Goal: Find specific page/section: Find specific page/section

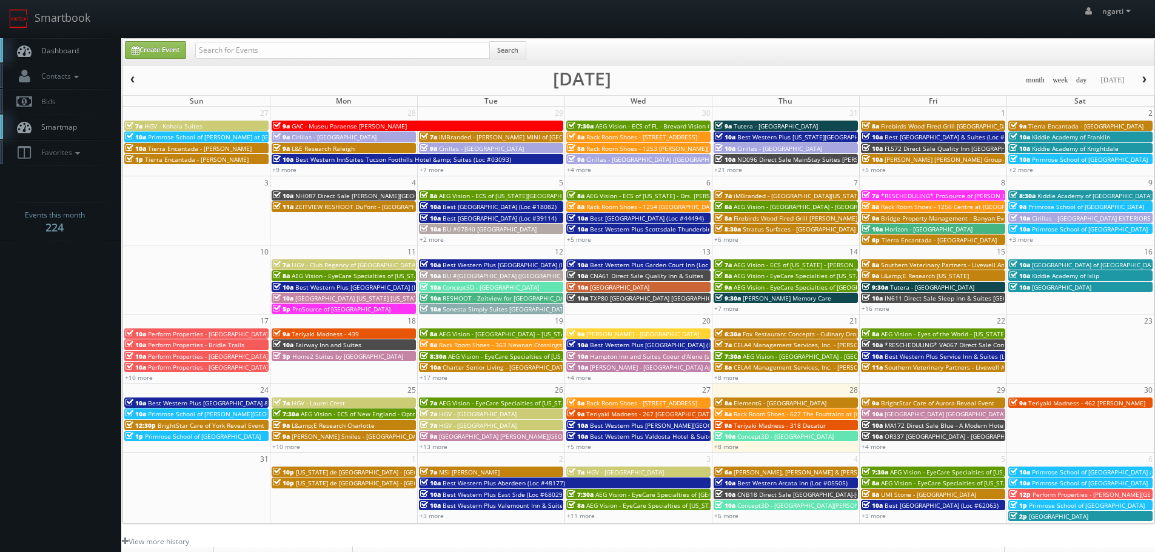
click at [216, 63] on div "Search" at bounding box center [360, 53] width 331 height 24
click at [220, 58] on input "text" at bounding box center [342, 50] width 295 height 17
paste input "Parkway Centre"
type input "Parkway Centre"
click at [517, 54] on button "Search" at bounding box center [507, 50] width 37 height 18
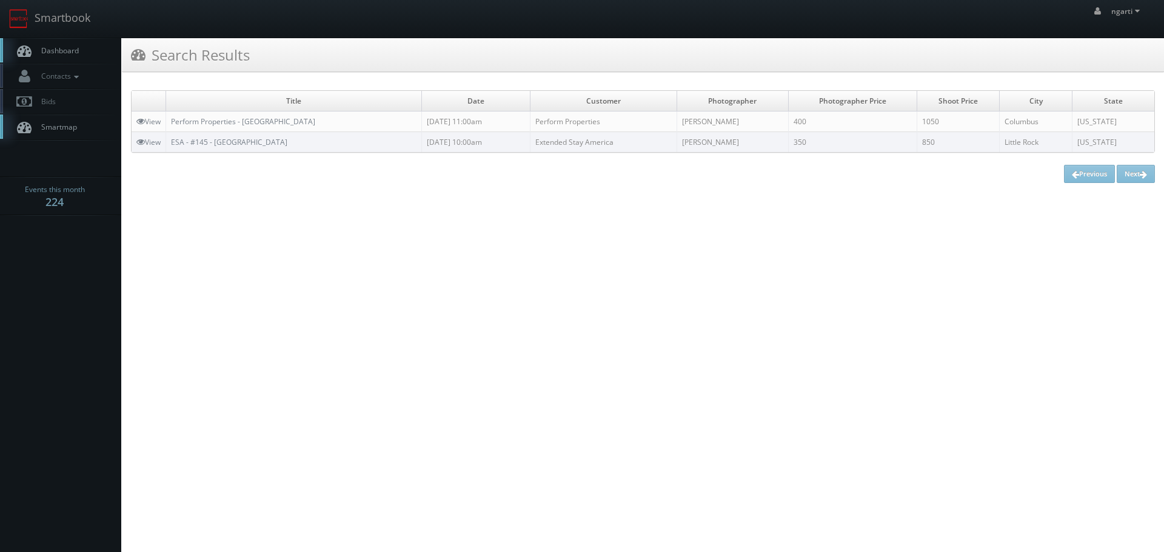
click at [368, 143] on td "ESA - #145 - Little Rock Financial Centre Parkway" at bounding box center [294, 142] width 256 height 21
click at [281, 121] on link "Perform Properties - [GEOGRAPHIC_DATA]" at bounding box center [243, 121] width 144 height 10
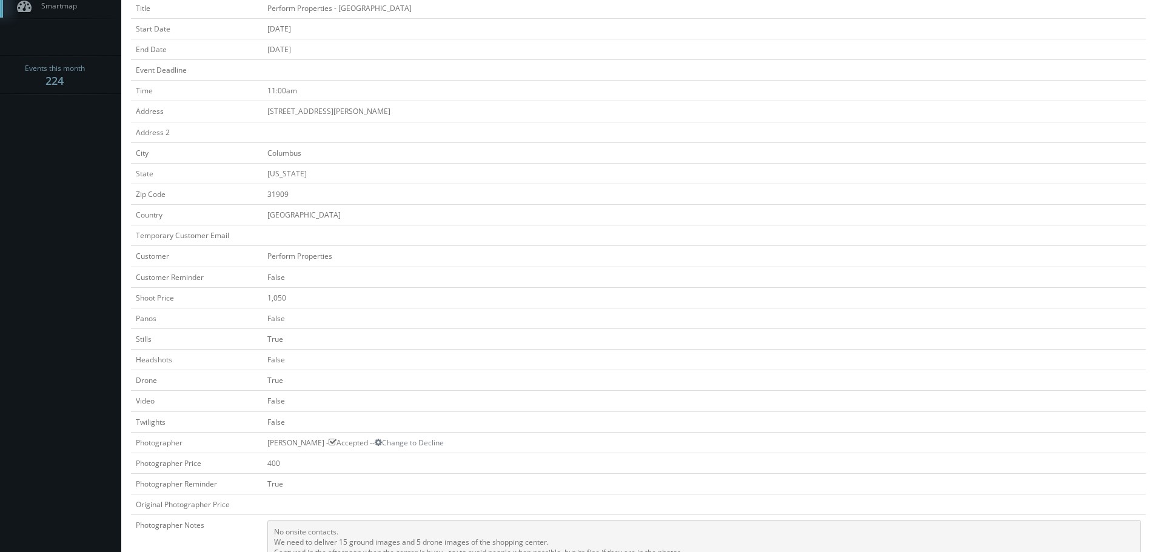
scroll to position [303, 0]
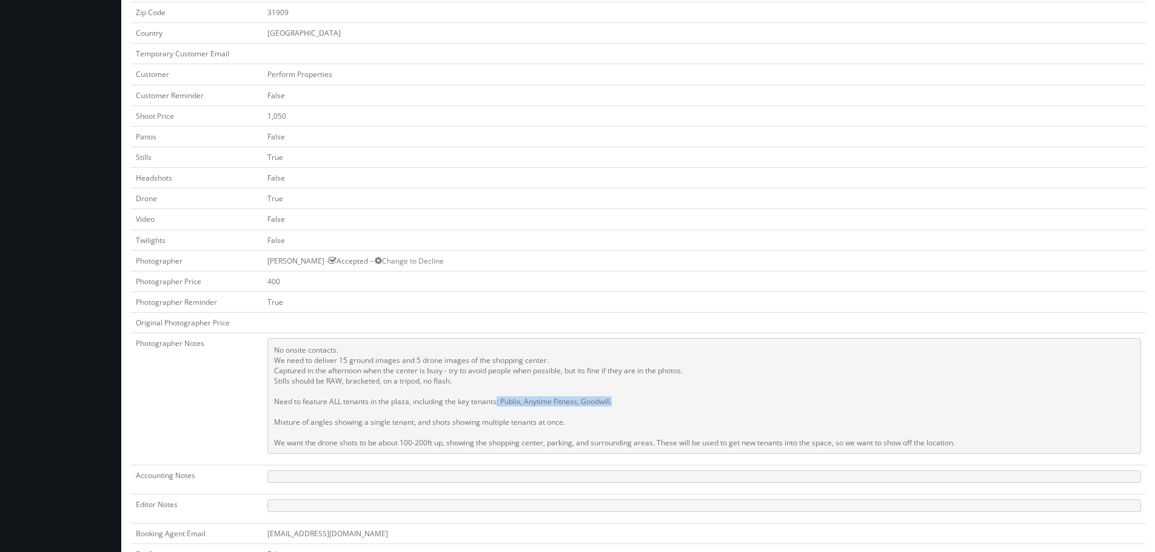
drag, startPoint x: 614, startPoint y: 403, endPoint x: 497, endPoint y: 403, distance: 117.0
click at [497, 403] on pre "No onsite contacts. We need to deliver 15 ground images and 5 drone images of t…" at bounding box center [704, 396] width 874 height 116
